Goal: Transaction & Acquisition: Download file/media

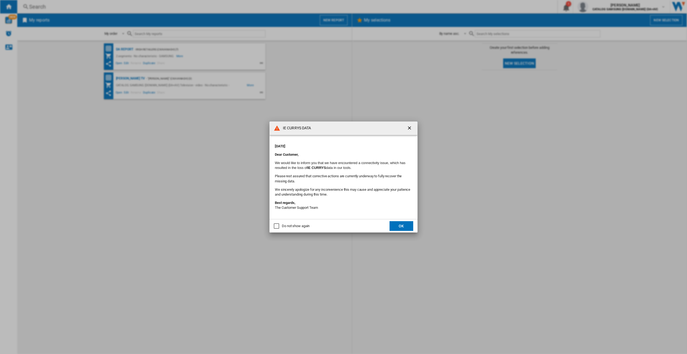
click at [397, 226] on button "OK" at bounding box center [401, 226] width 24 height 10
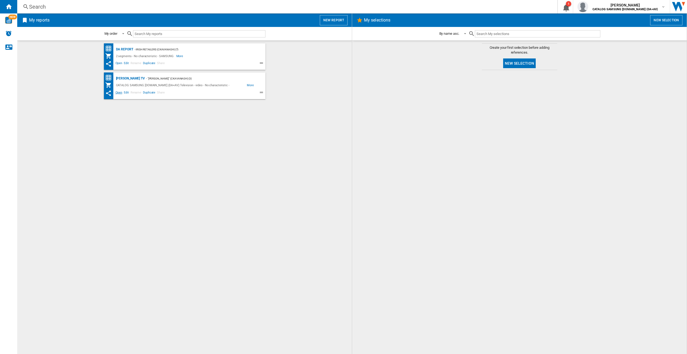
click at [118, 92] on span "Open" at bounding box center [119, 93] width 9 height 6
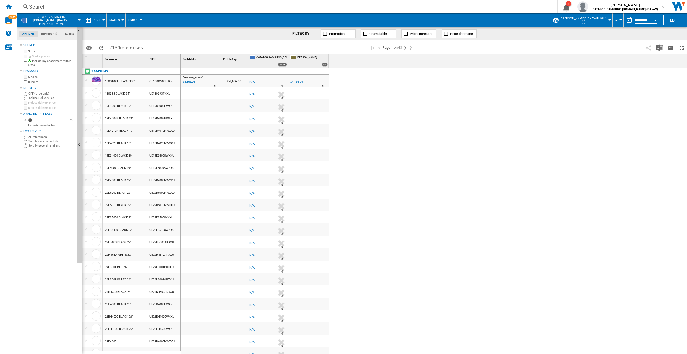
click at [31, 81] on label "Bundles" at bounding box center [51, 82] width 47 height 4
click at [619, 20] on div "Currency" at bounding box center [620, 19] width 3 height 1
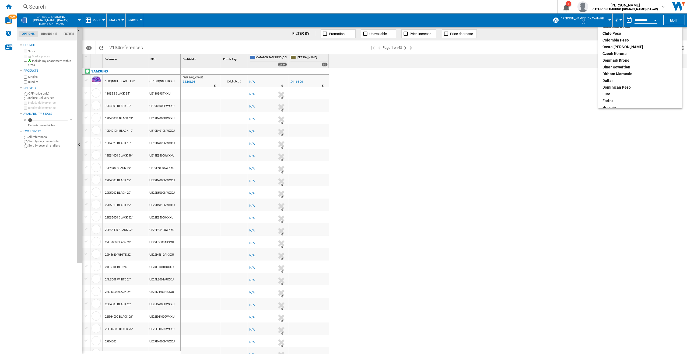
scroll to position [54, 0]
click at [613, 82] on div "euro" at bounding box center [640, 80] width 76 height 5
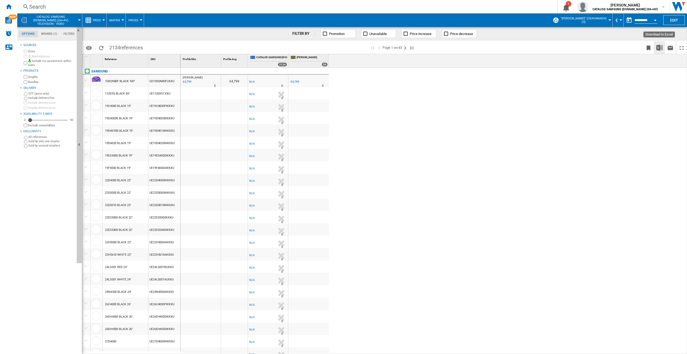
click at [657, 47] on img "Download in Excel" at bounding box center [659, 47] width 6 height 6
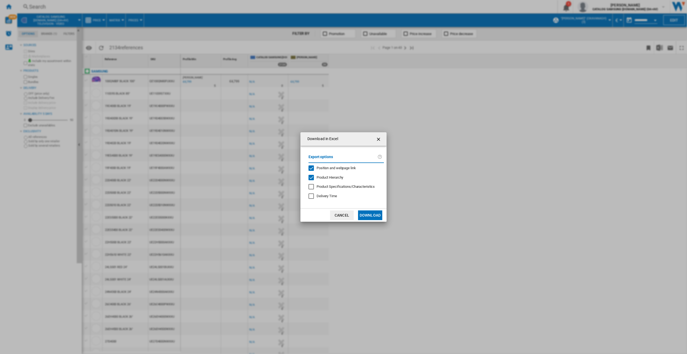
click at [369, 213] on button "Download" at bounding box center [370, 215] width 24 height 10
